Goal: Task Accomplishment & Management: Use online tool/utility

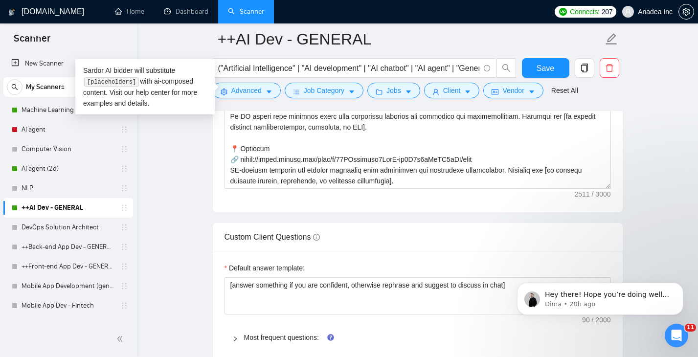
scroll to position [312, 0]
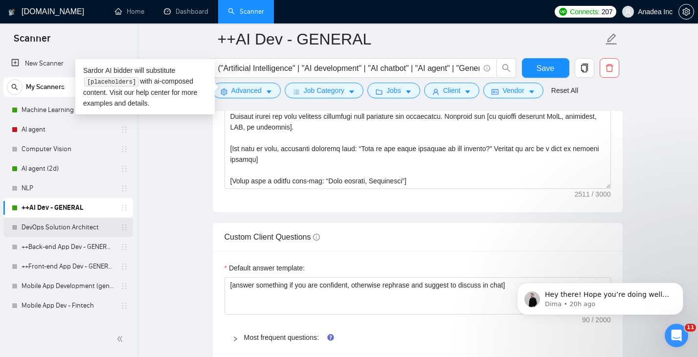
click at [64, 227] on link "DevOps Solution Architect" at bounding box center [68, 228] width 93 height 20
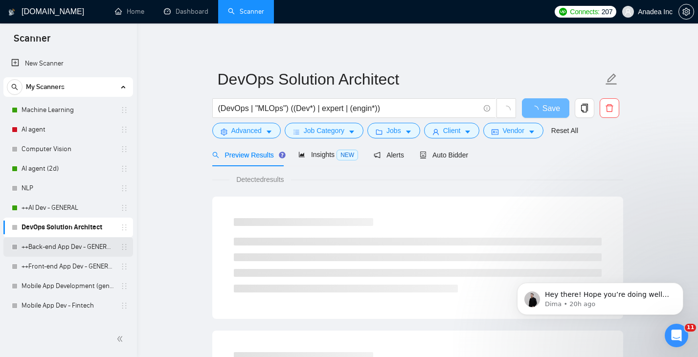
click at [56, 245] on link "++Back-end App Dev - GENERAL (cleaned)" at bounding box center [68, 247] width 93 height 20
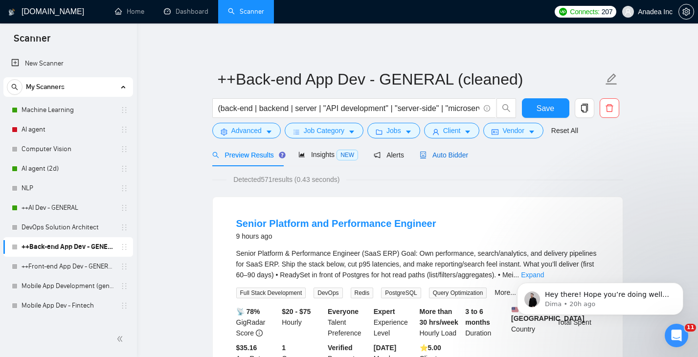
click at [456, 154] on span "Auto Bidder" at bounding box center [443, 155] width 48 height 8
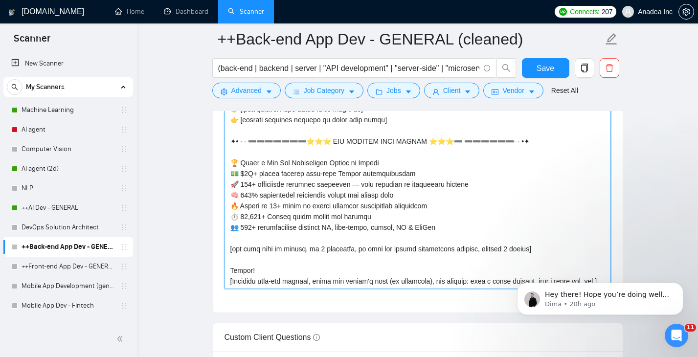
scroll to position [1252, 0]
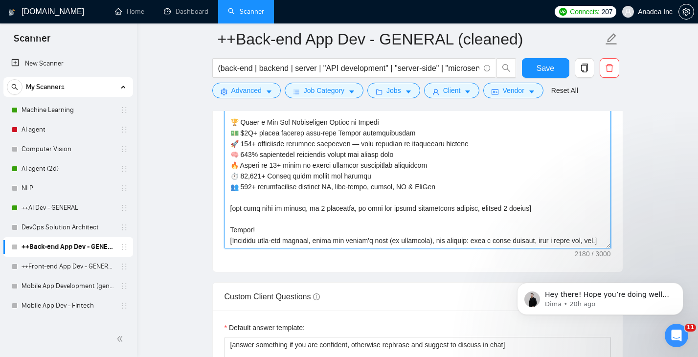
drag, startPoint x: 226, startPoint y: 184, endPoint x: 335, endPoint y: 246, distance: 125.5
click at [335, 246] on textarea "Cover letter template:" at bounding box center [417, 138] width 386 height 220
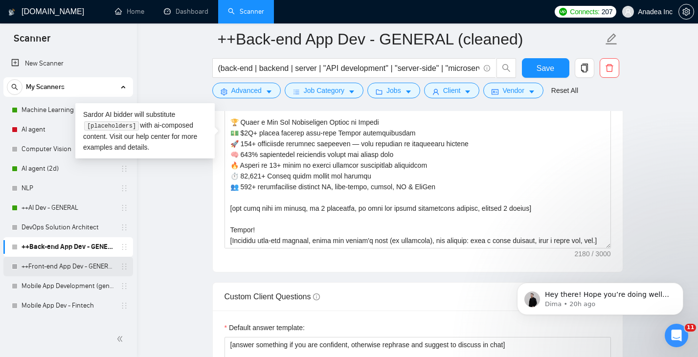
click at [51, 273] on link "++Front-end App Dev - GENERAL" at bounding box center [68, 267] width 93 height 20
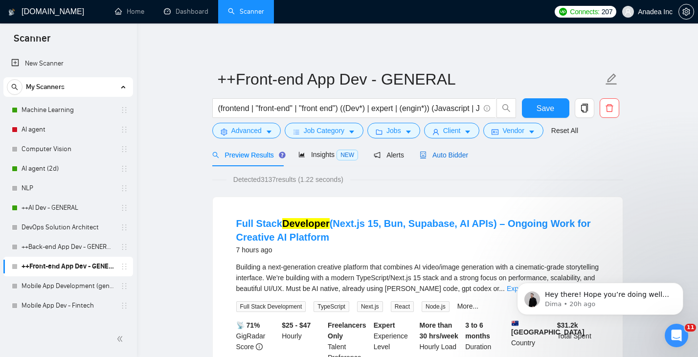
click at [445, 153] on span "Auto Bidder" at bounding box center [443, 155] width 48 height 8
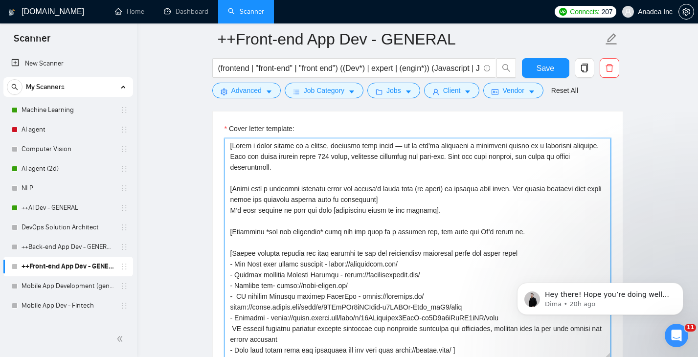
scroll to position [118, 0]
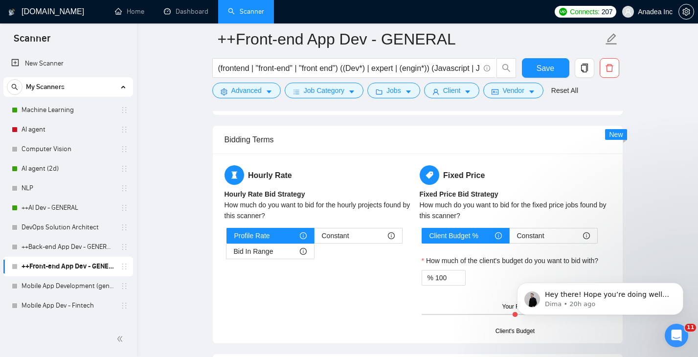
drag, startPoint x: 229, startPoint y: 252, endPoint x: 332, endPoint y: 149, distance: 146.2
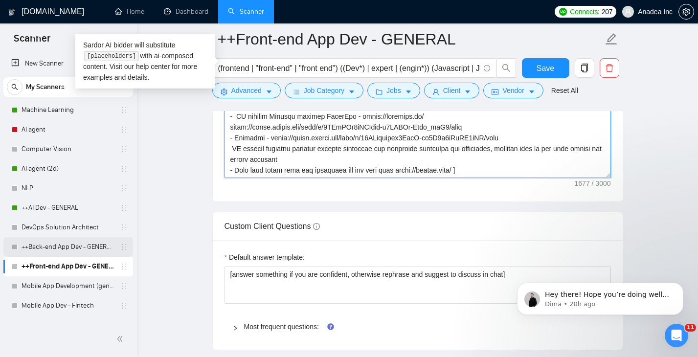
scroll to position [24, 0]
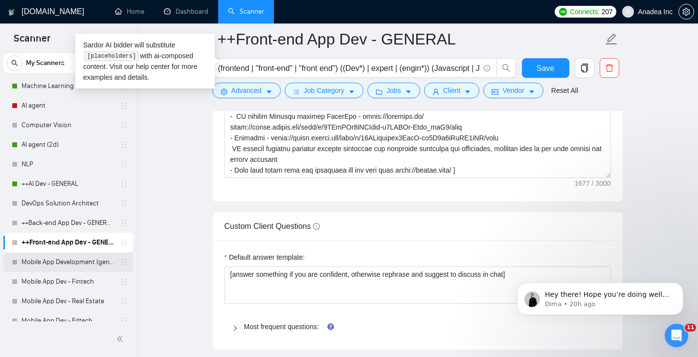
click at [66, 260] on link "Mobile App Development (general)" at bounding box center [68, 262] width 93 height 20
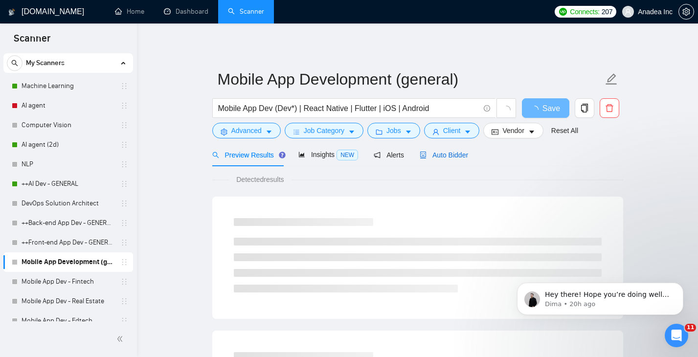
click at [451, 155] on span "Auto Bidder" at bounding box center [443, 155] width 48 height 8
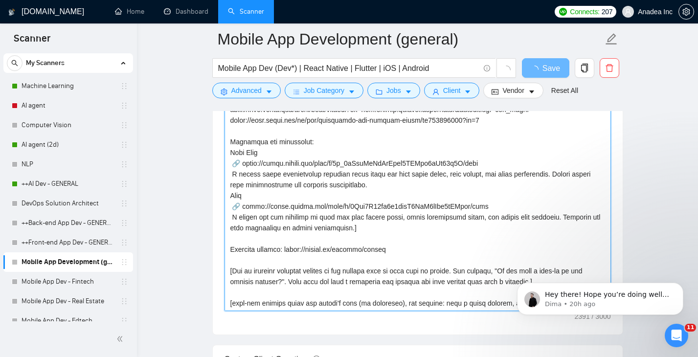
scroll to position [1116, 0]
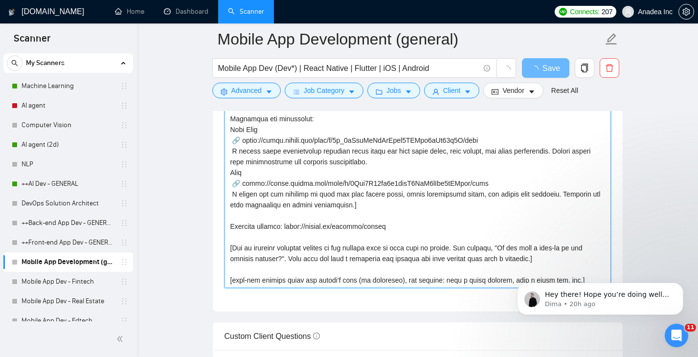
drag, startPoint x: 730, startPoint y: 491, endPoint x: 588, endPoint y: 278, distance: 256.5
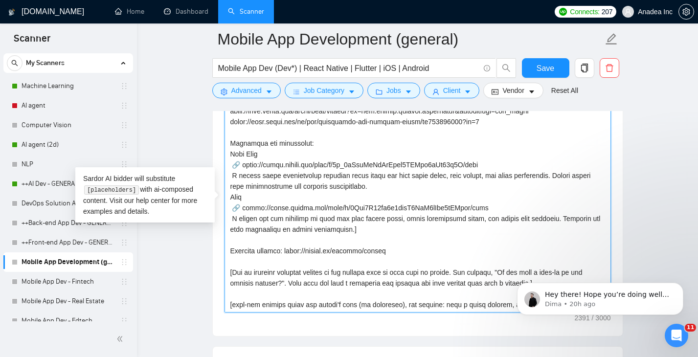
scroll to position [46, 0]
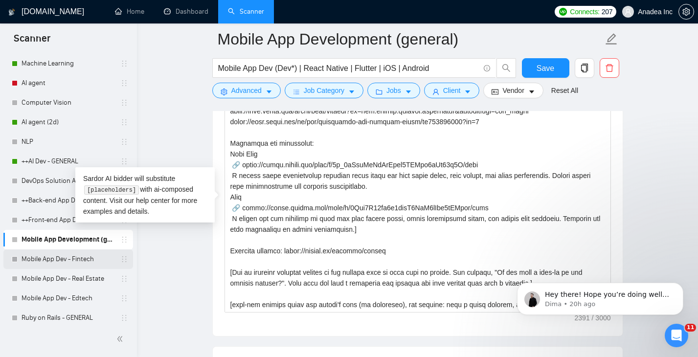
click at [70, 261] on link "Mobile App Dev - Fintech" at bounding box center [68, 259] width 93 height 20
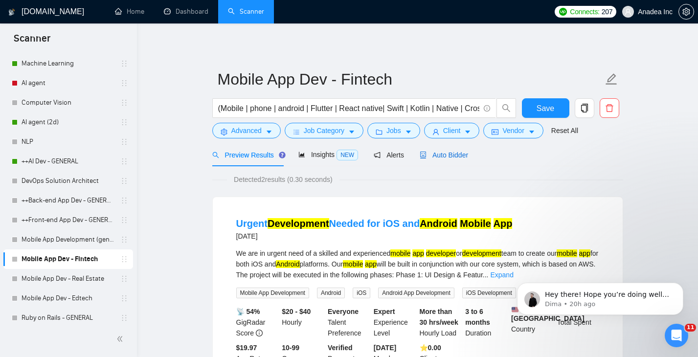
click at [454, 155] on span "Auto Bidder" at bounding box center [443, 155] width 48 height 8
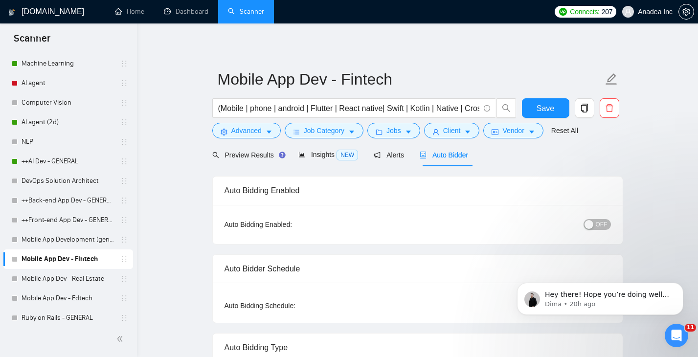
checkbox input "true"
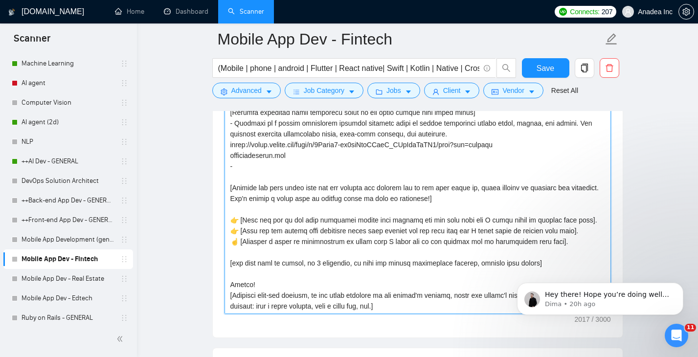
scroll to position [1223, 0]
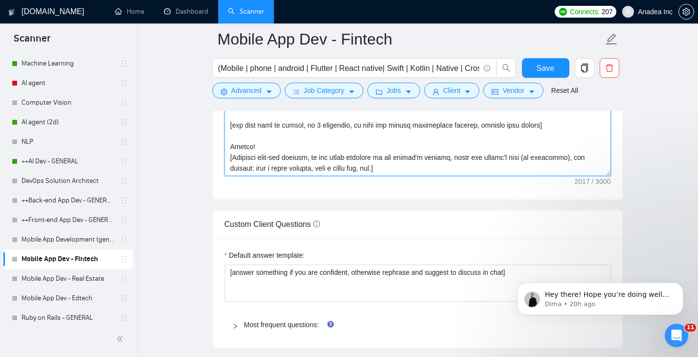
drag, startPoint x: 229, startPoint y: 170, endPoint x: 416, endPoint y: 178, distance: 186.9
click at [416, 178] on div "Cover letter template:" at bounding box center [418, 65] width 410 height 270
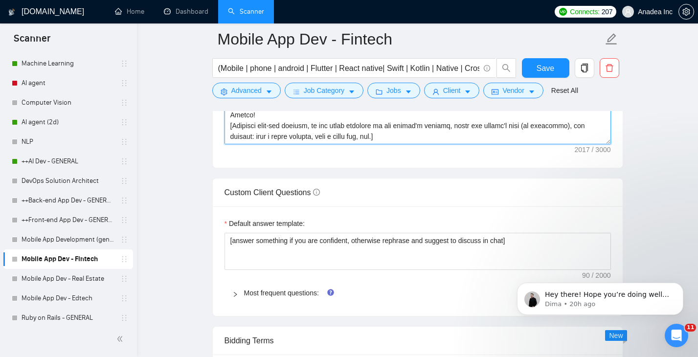
scroll to position [1275, 0]
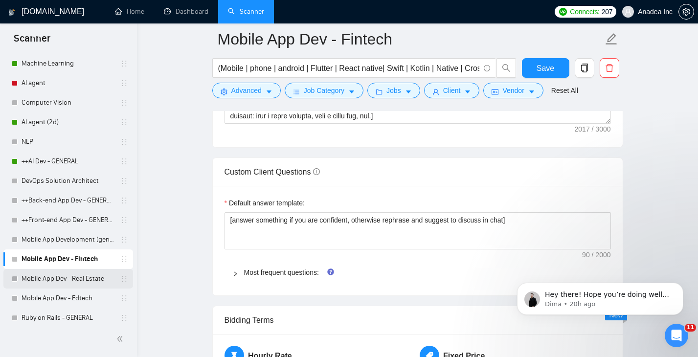
click at [57, 278] on link "Mobile App Dev - Real Estate" at bounding box center [68, 279] width 93 height 20
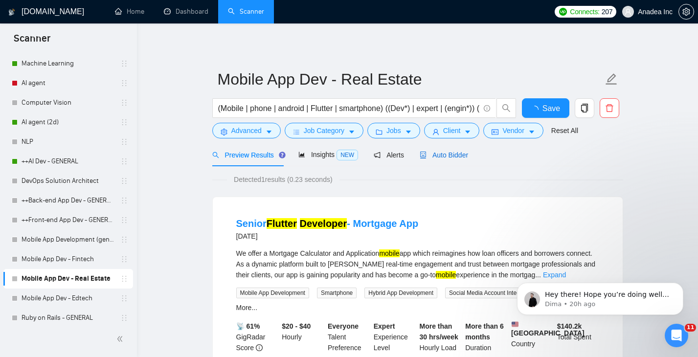
click at [446, 154] on span "Auto Bidder" at bounding box center [443, 155] width 48 height 8
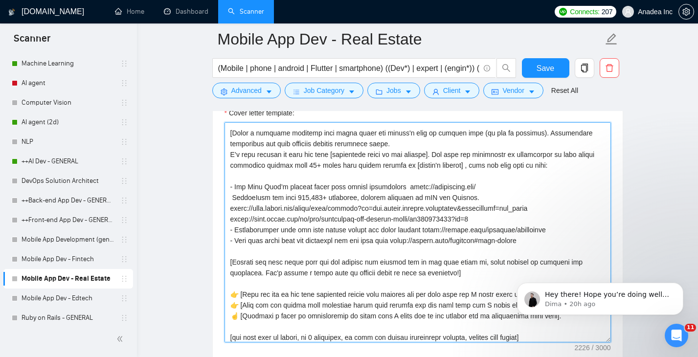
scroll to position [118, 0]
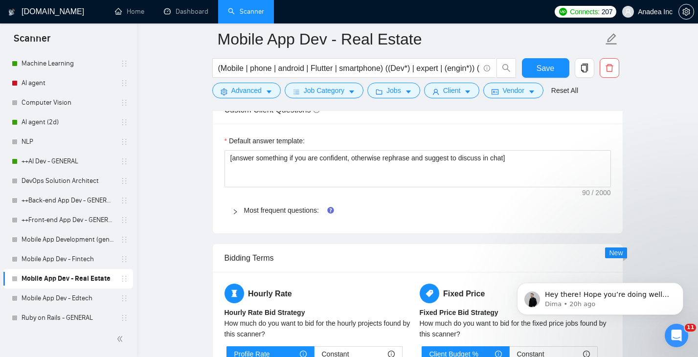
drag, startPoint x: 230, startPoint y: 172, endPoint x: 360, endPoint y: 148, distance: 132.7
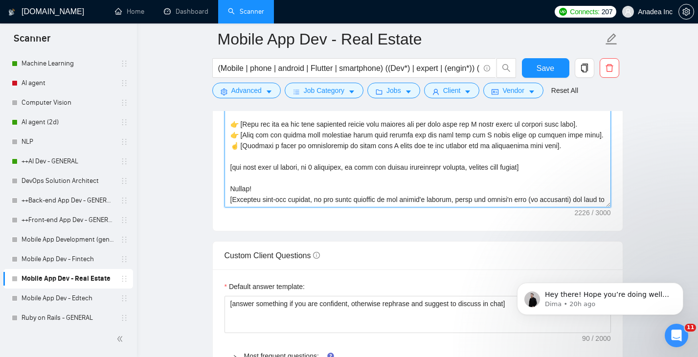
scroll to position [1245, 0]
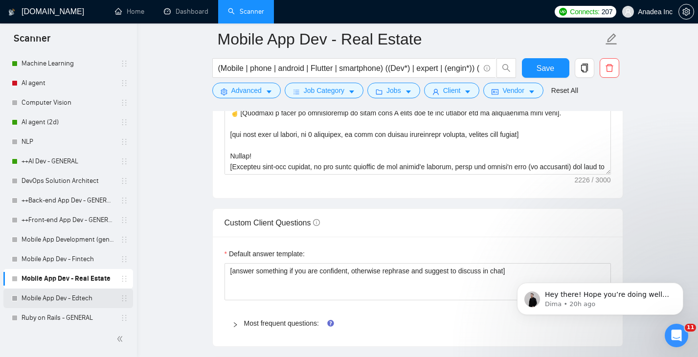
click at [70, 295] on link "Mobile App Dev - Edtech" at bounding box center [68, 298] width 93 height 20
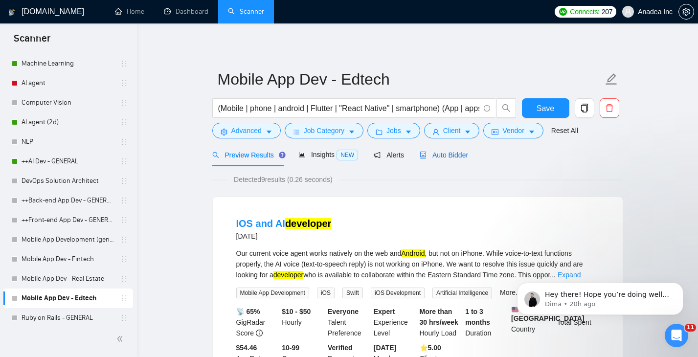
click at [452, 154] on span "Auto Bidder" at bounding box center [443, 155] width 48 height 8
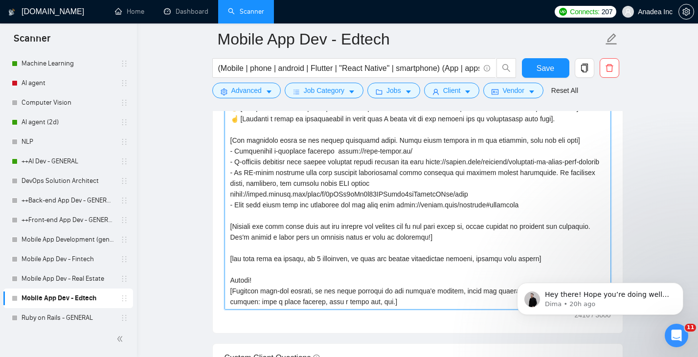
scroll to position [1091, 0]
drag, startPoint x: 228, startPoint y: 160, endPoint x: 409, endPoint y: 303, distance: 230.4
click at [409, 303] on textarea "Cover letter template:" at bounding box center [417, 199] width 386 height 220
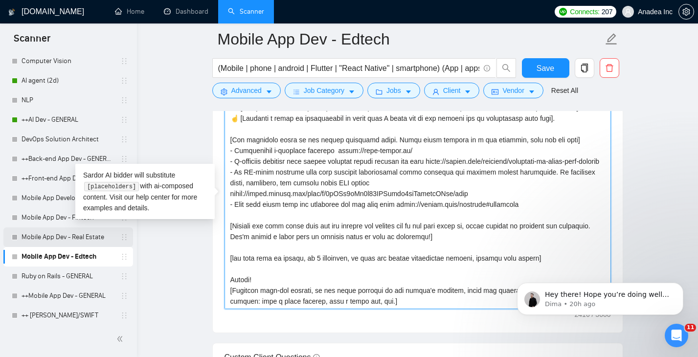
scroll to position [92, 0]
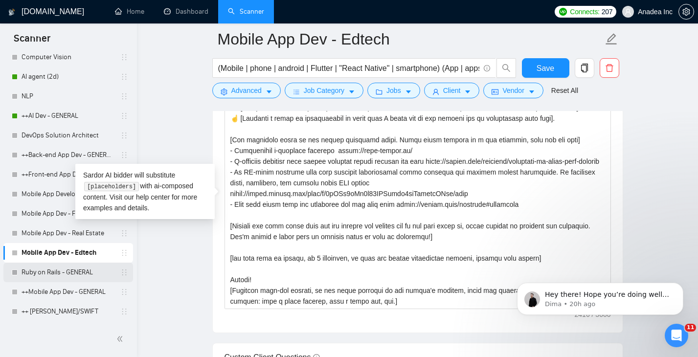
click at [46, 272] on link "Ruby on Rails - GENERAL" at bounding box center [68, 273] width 93 height 20
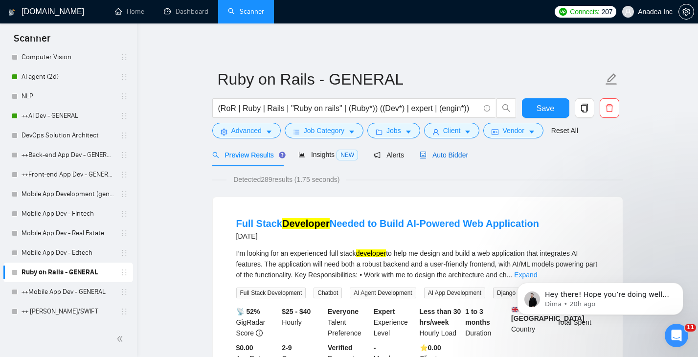
click at [447, 154] on span "Auto Bidder" at bounding box center [443, 155] width 48 height 8
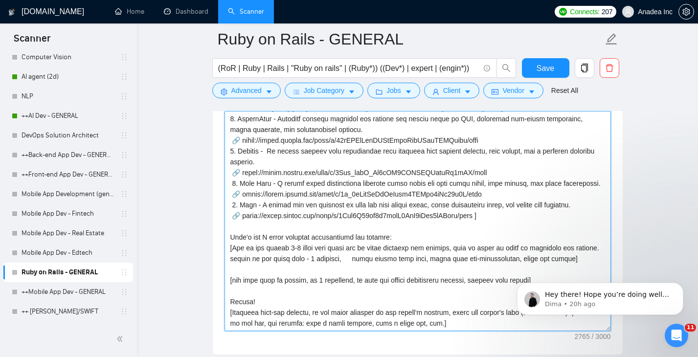
scroll to position [226, 0]
drag, startPoint x: 228, startPoint y: 194, endPoint x: 452, endPoint y: 321, distance: 257.5
click at [452, 321] on textarea "Cover letter template:" at bounding box center [417, 221] width 386 height 220
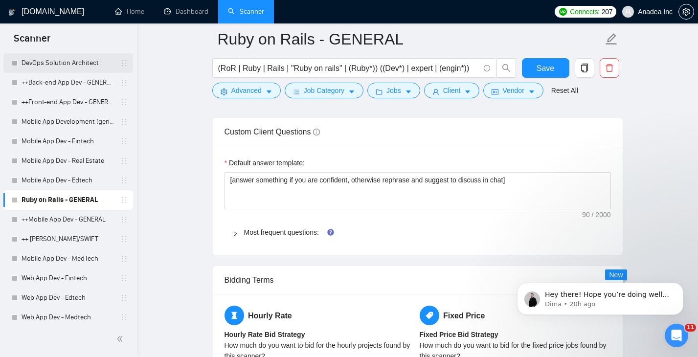
scroll to position [170, 0]
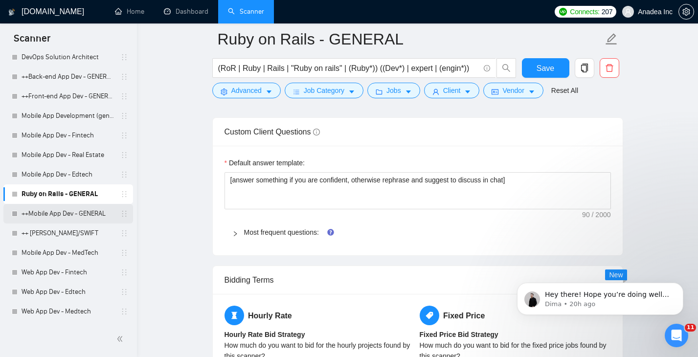
click at [55, 211] on link "++Mobile App Dev - GENERAL" at bounding box center [68, 214] width 93 height 20
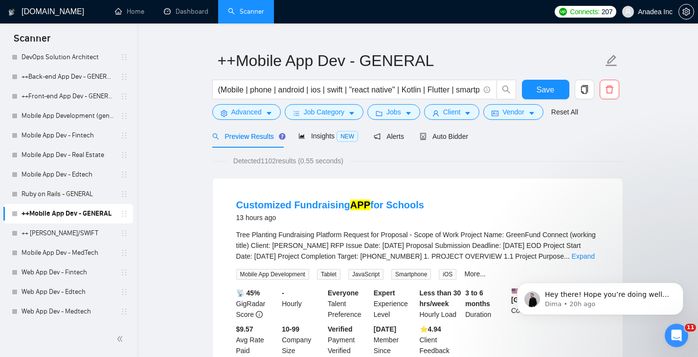
scroll to position [18, 0]
click at [452, 136] on span "Auto Bidder" at bounding box center [443, 137] width 48 height 8
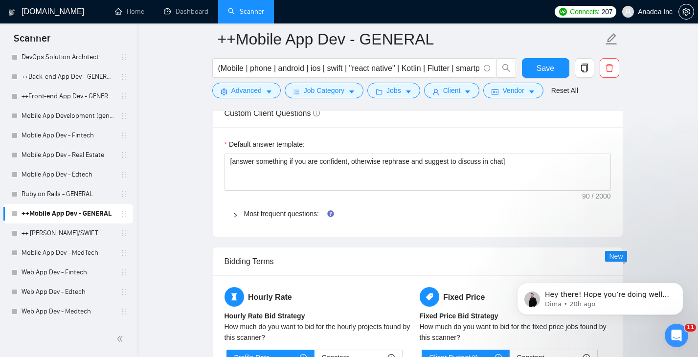
scroll to position [1370, 0]
click at [75, 273] on link "Web App Dev - Fintech" at bounding box center [68, 273] width 93 height 20
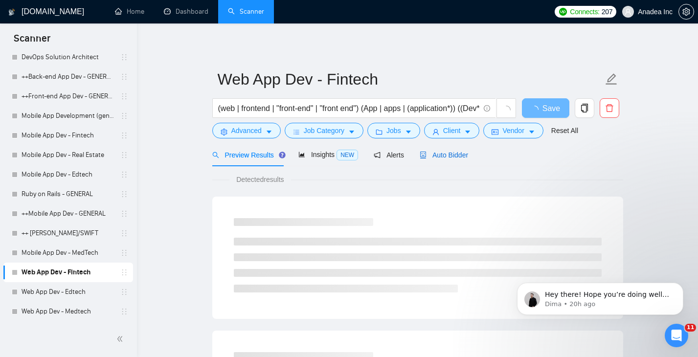
click at [450, 153] on span "Auto Bidder" at bounding box center [443, 155] width 48 height 8
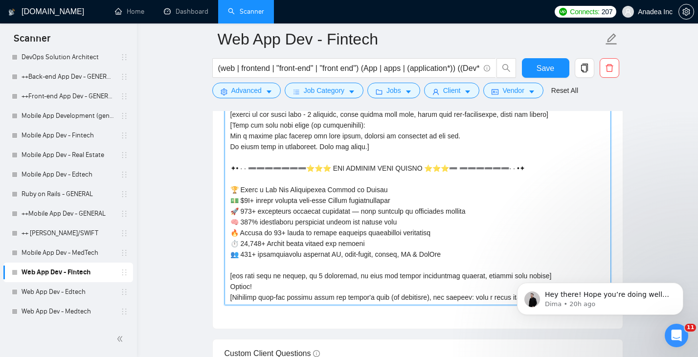
scroll to position [1205, 0]
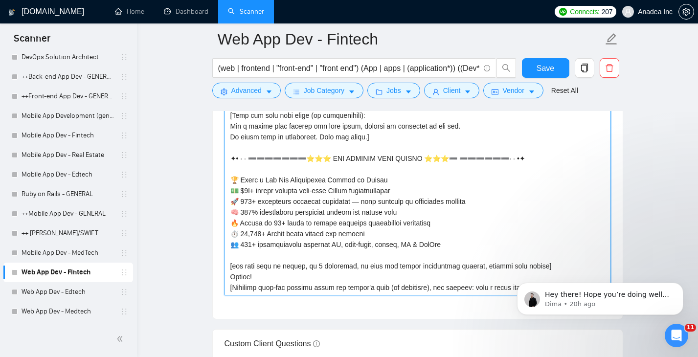
drag, startPoint x: 230, startPoint y: 203, endPoint x: 295, endPoint y: 291, distance: 109.1
click at [295, 291] on textarea "Cover letter template:" at bounding box center [417, 185] width 386 height 220
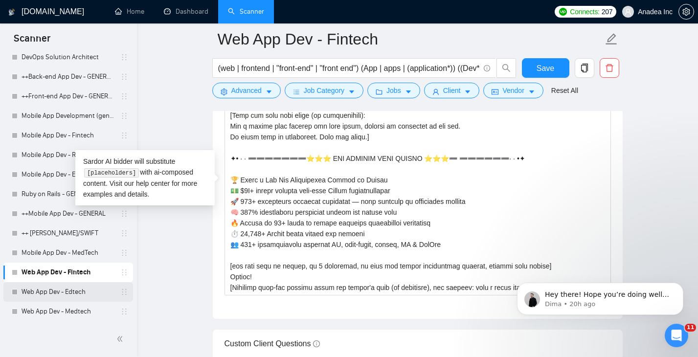
click at [61, 292] on link "Web App Dev - Edtech" at bounding box center [68, 292] width 93 height 20
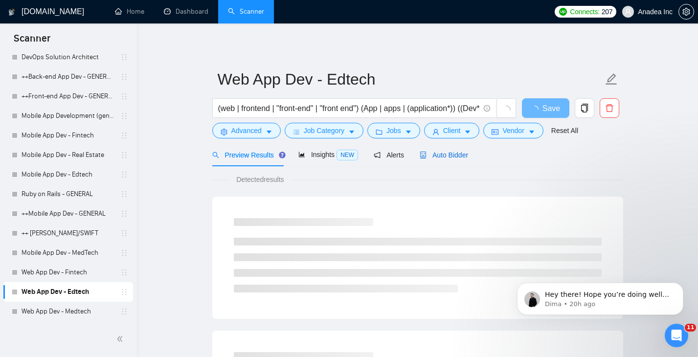
click at [444, 154] on span "Auto Bidder" at bounding box center [443, 155] width 48 height 8
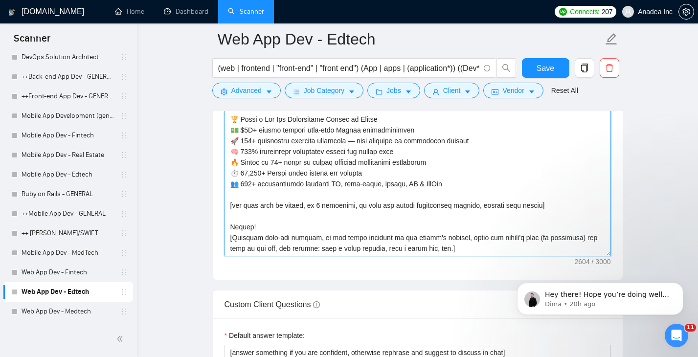
scroll to position [1267, 0]
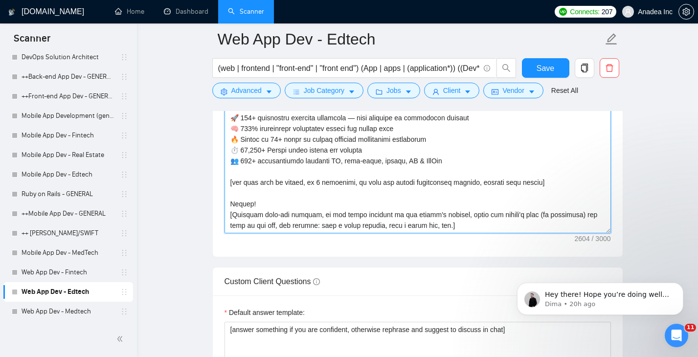
drag, startPoint x: 230, startPoint y: 279, endPoint x: 348, endPoint y: 287, distance: 118.1
click at [348, 287] on form "Auto Bidding Enabled Auto Bidding Enabled: OFF Auto Bidder Schedule Auto Biddin…" at bounding box center [417, 101] width 411 height 2368
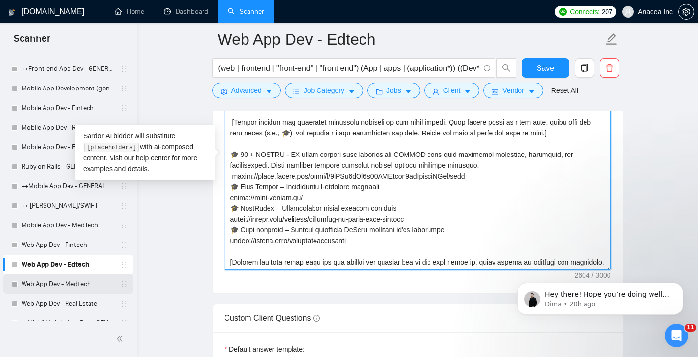
scroll to position [198, 0]
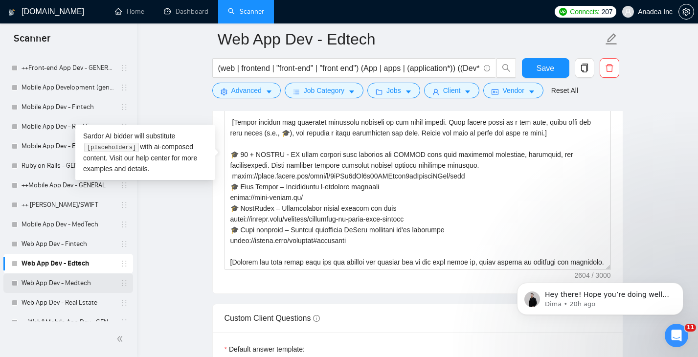
click at [61, 281] on link "Web App Dev - Medtech" at bounding box center [68, 283] width 93 height 20
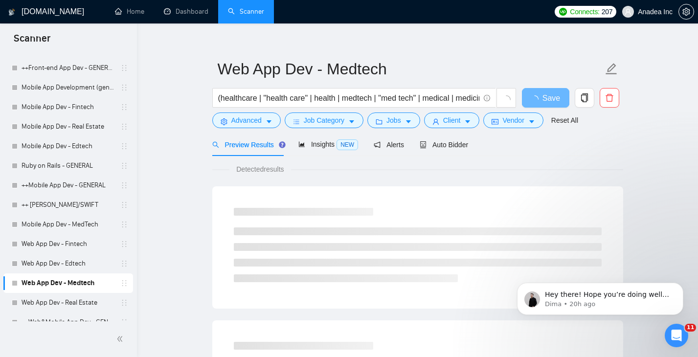
scroll to position [15, 0]
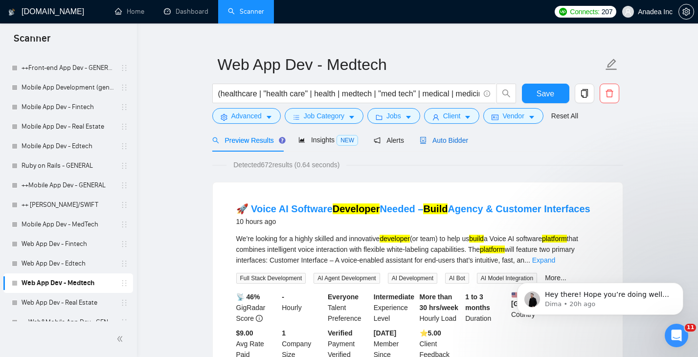
click at [455, 135] on div "Auto Bidder" at bounding box center [443, 140] width 48 height 11
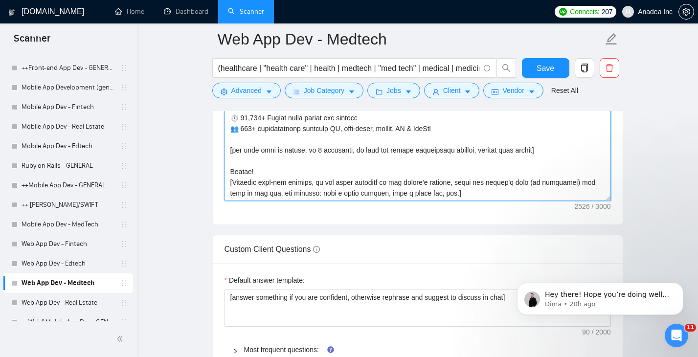
scroll to position [1348, 0]
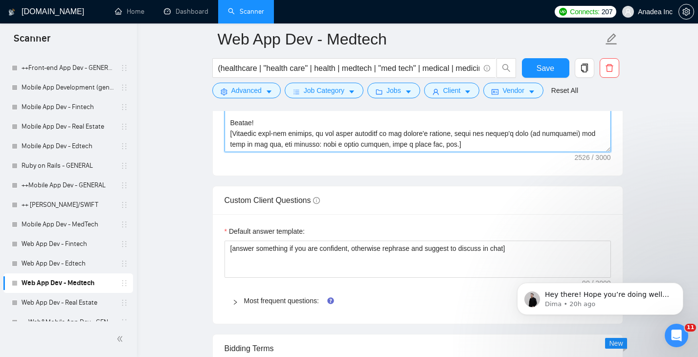
drag, startPoint x: 231, startPoint y: 233, endPoint x: 407, endPoint y: 167, distance: 188.3
click at [407, 167] on div "Cover letter template:" at bounding box center [418, 41] width 410 height 270
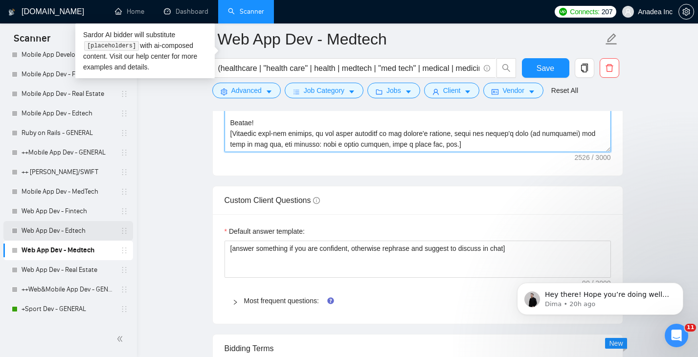
scroll to position [235, 0]
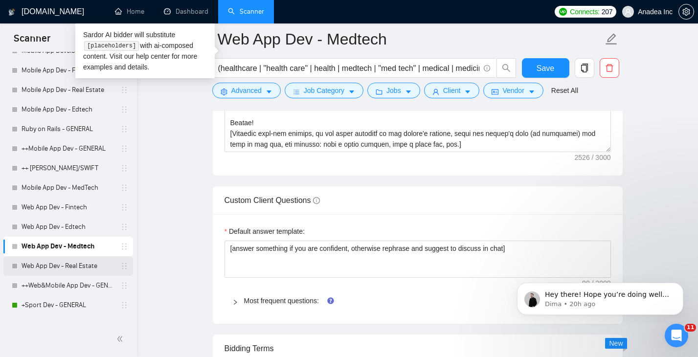
click at [43, 264] on link "Web App Dev - Real Estate" at bounding box center [68, 266] width 93 height 20
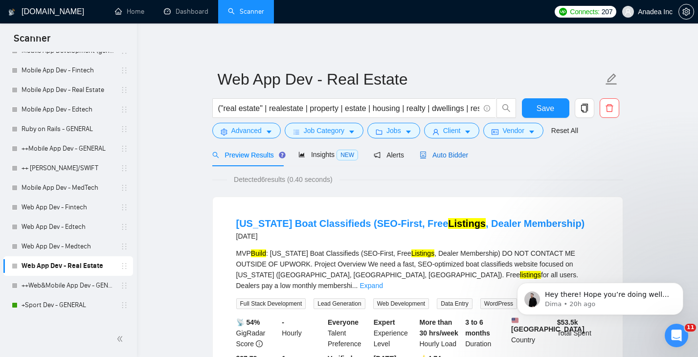
click at [450, 156] on span "Auto Bidder" at bounding box center [443, 155] width 48 height 8
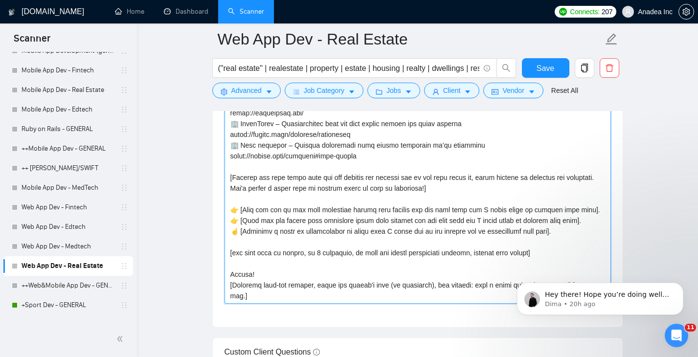
scroll to position [1204, 0]
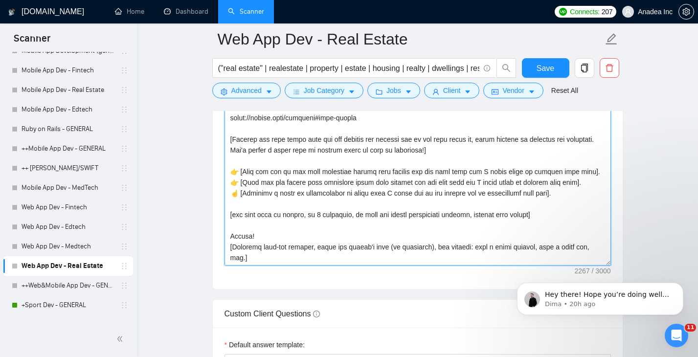
drag, startPoint x: 230, startPoint y: 221, endPoint x: 358, endPoint y: 264, distance: 134.7
click at [358, 264] on textarea "Cover letter template:" at bounding box center [417, 155] width 386 height 220
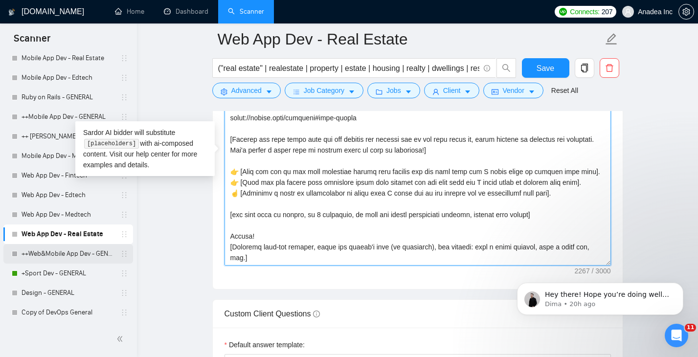
scroll to position [270, 0]
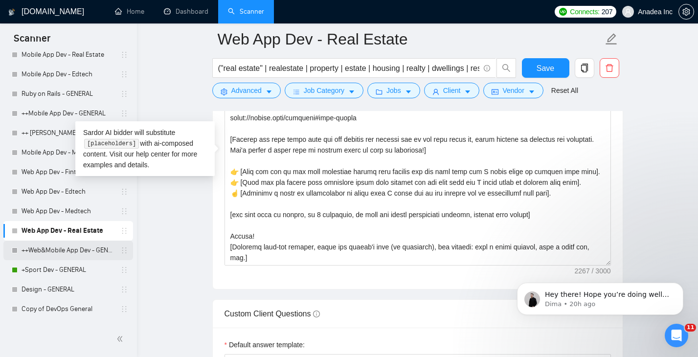
click at [67, 244] on link "++Web&Mobile App Dev - GENERAL" at bounding box center [68, 251] width 93 height 20
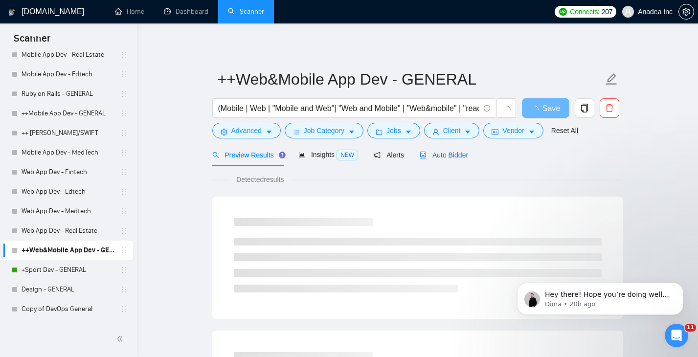
click at [449, 156] on span "Auto Bidder" at bounding box center [443, 155] width 48 height 8
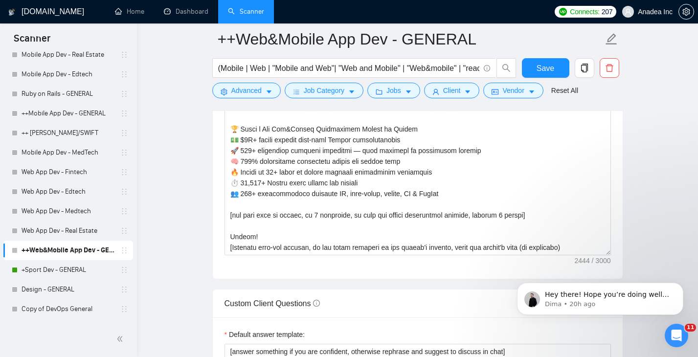
scroll to position [1196, 0]
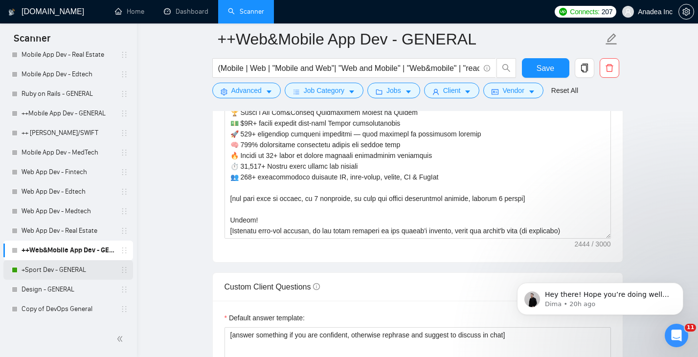
click at [41, 278] on link "+Sport Dev - GENERAL" at bounding box center [68, 270] width 93 height 20
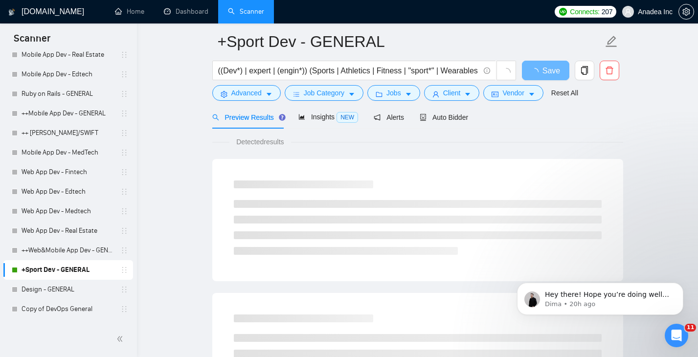
scroll to position [46, 0]
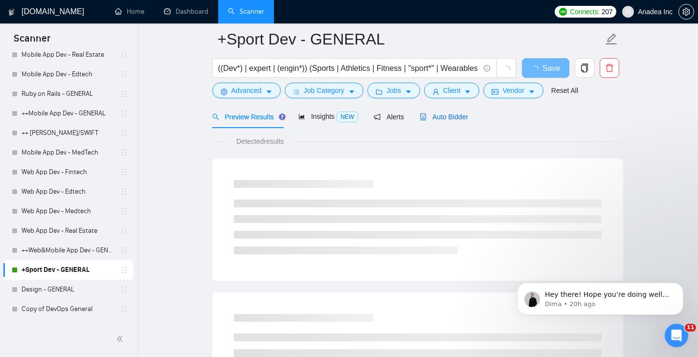
click at [449, 121] on div "Auto Bidder" at bounding box center [443, 116] width 48 height 11
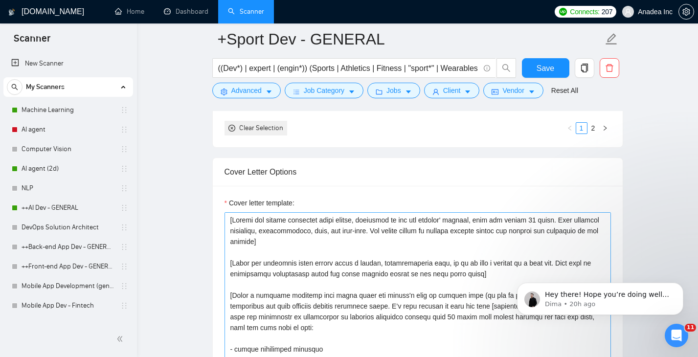
scroll to position [1082, 0]
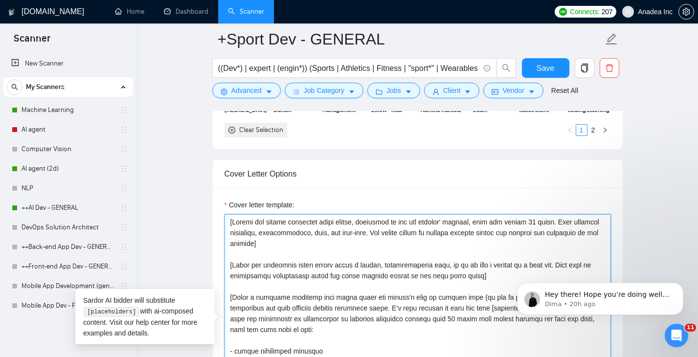
drag, startPoint x: 227, startPoint y: 221, endPoint x: 274, endPoint y: 239, distance: 50.0
click at [274, 239] on textarea "Cover letter template:" at bounding box center [417, 324] width 386 height 220
click at [243, 237] on textarea "Cover letter template:" at bounding box center [417, 324] width 386 height 220
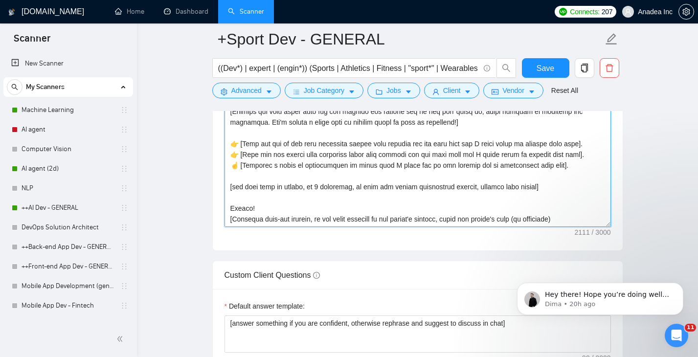
scroll to position [1301, 0]
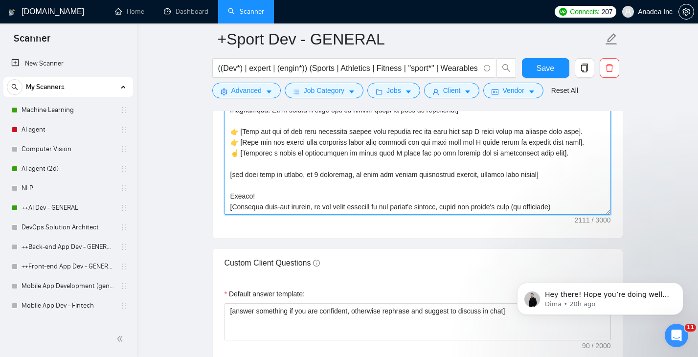
drag, startPoint x: 230, startPoint y: 220, endPoint x: 380, endPoint y: 235, distance: 150.3
click at [380, 235] on div "Cover letter template:" at bounding box center [418, 103] width 410 height 270
